Goal: Check status: Check status

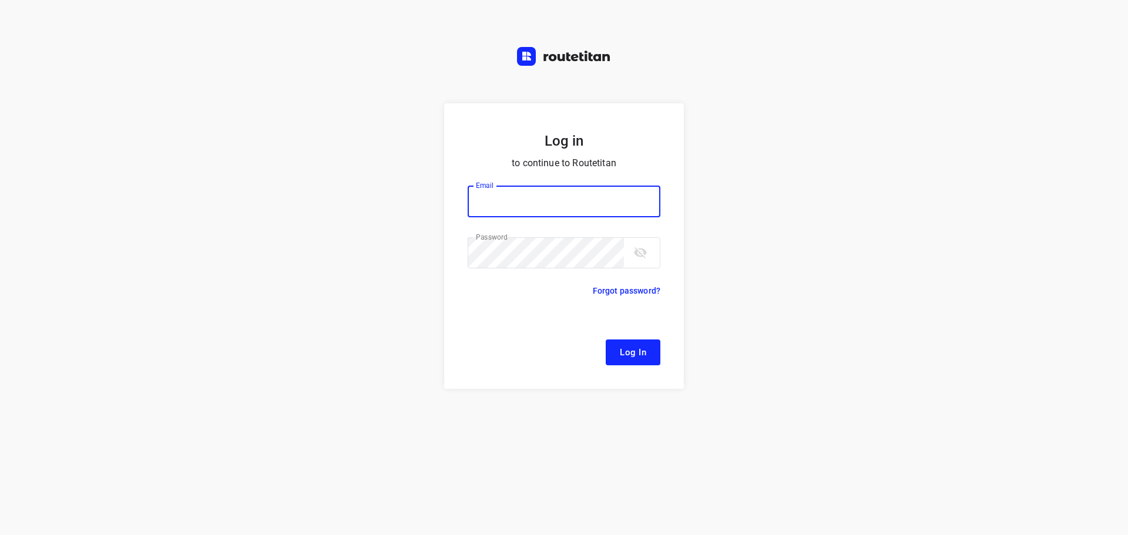
type input "[EMAIL_ADDRESS][DOMAIN_NAME]"
click at [635, 344] on button "Log In" at bounding box center [633, 353] width 55 height 26
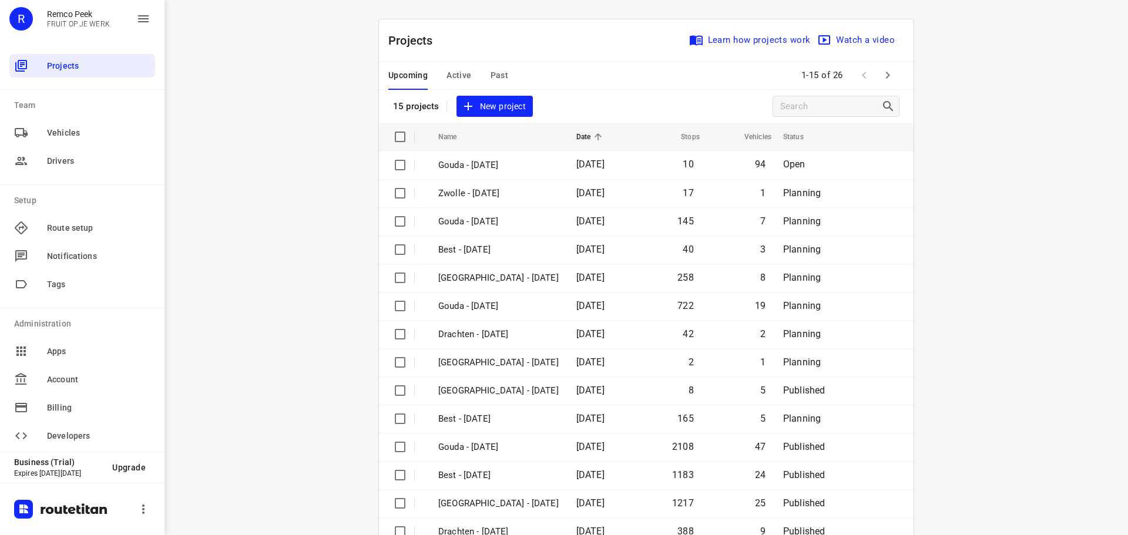
click at [447, 63] on button "Active" at bounding box center [459, 76] width 25 height 28
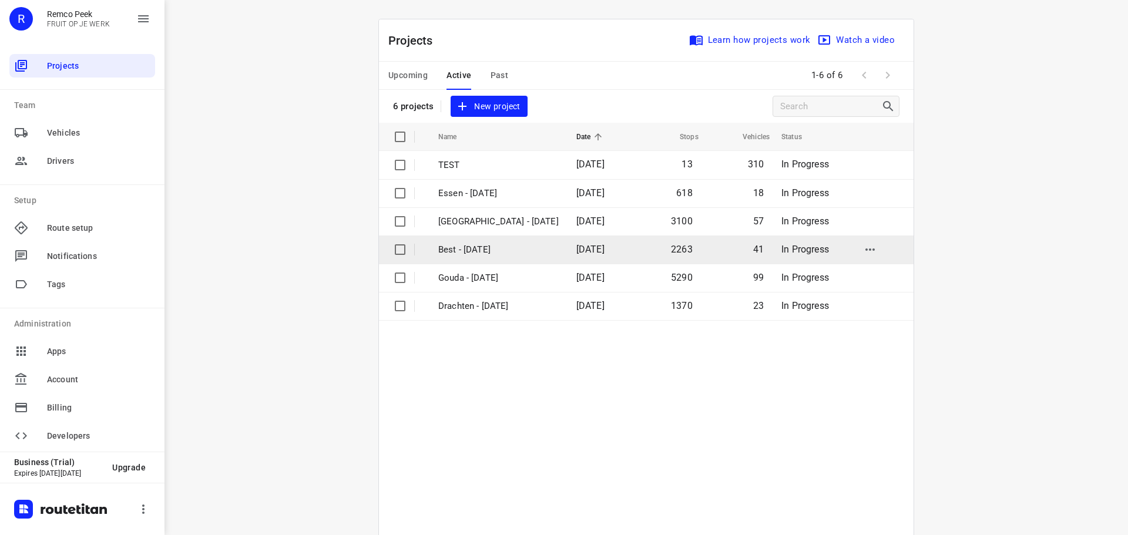
click at [438, 256] on p "Best - [DATE]" at bounding box center [498, 250] width 120 height 14
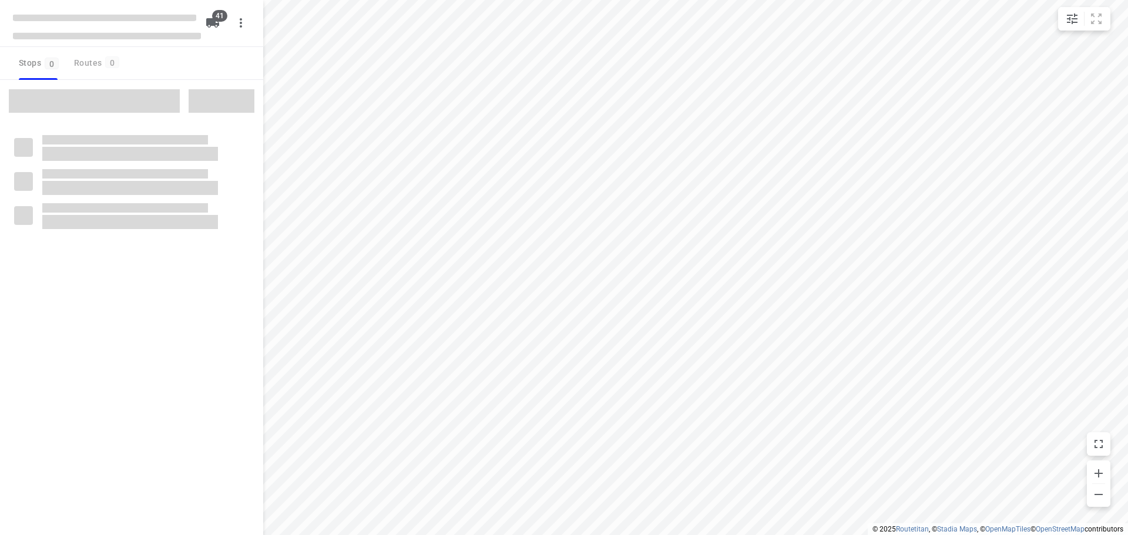
checkbox input "true"
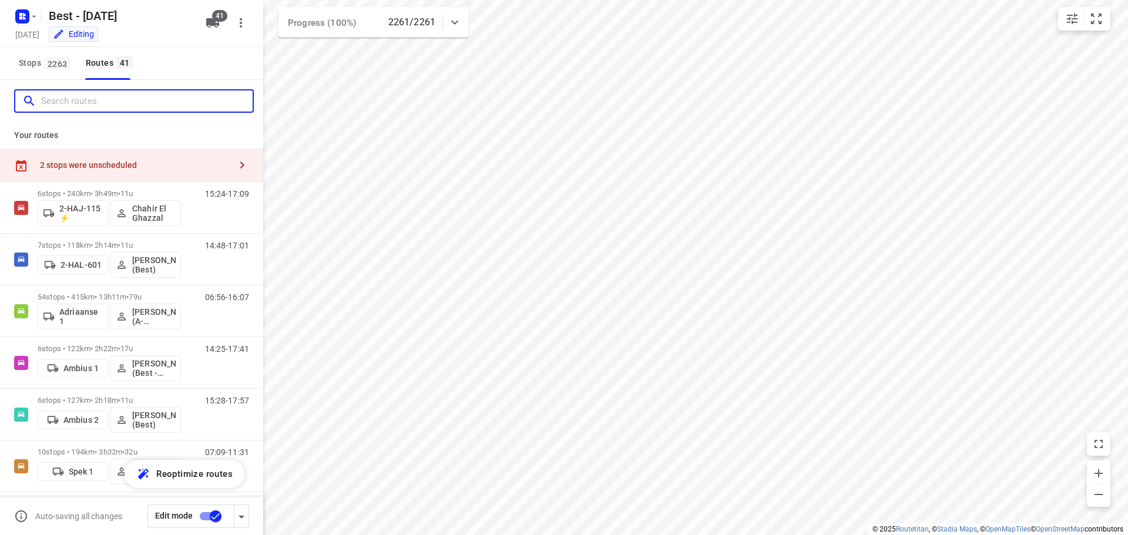
click at [105, 98] on input "Search routes" at bounding box center [147, 101] width 212 height 18
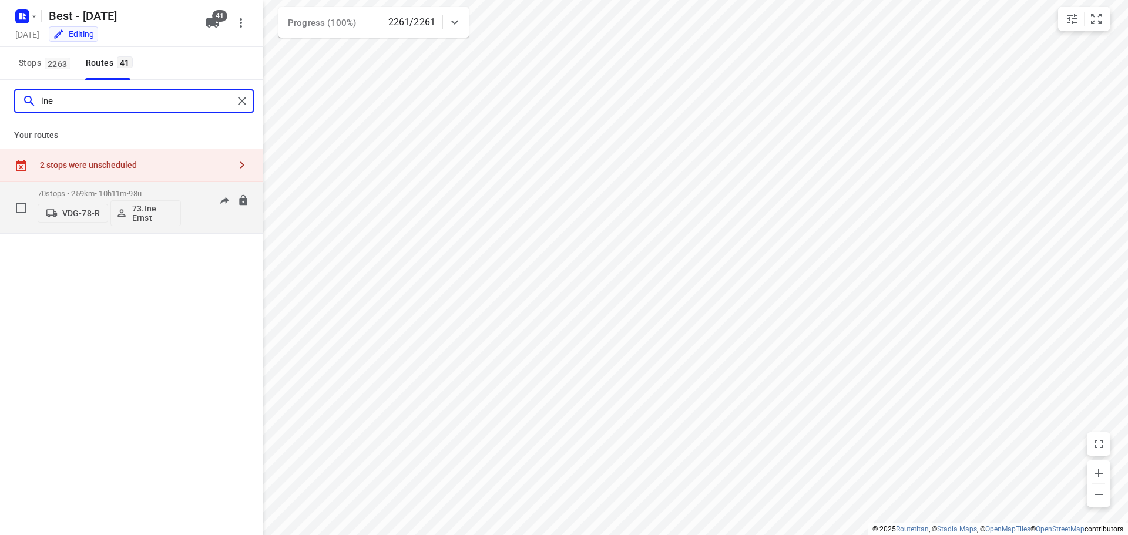
type input "ine"
click at [99, 191] on p "70 stops • 259km • 10h11m • 98u" at bounding box center [109, 193] width 143 height 9
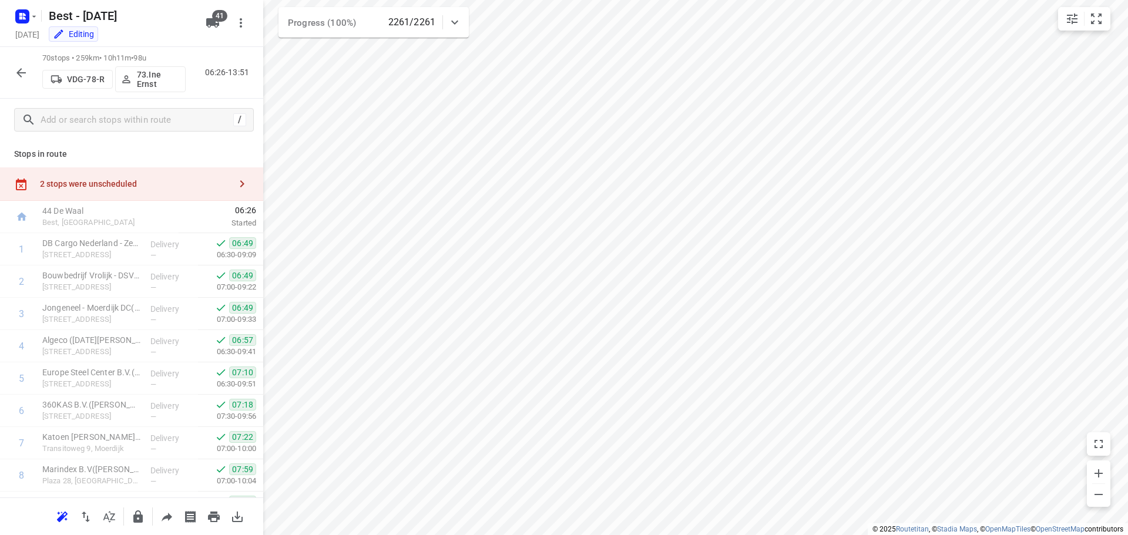
scroll to position [2030, 0]
